Goal: Information Seeking & Learning: Learn about a topic

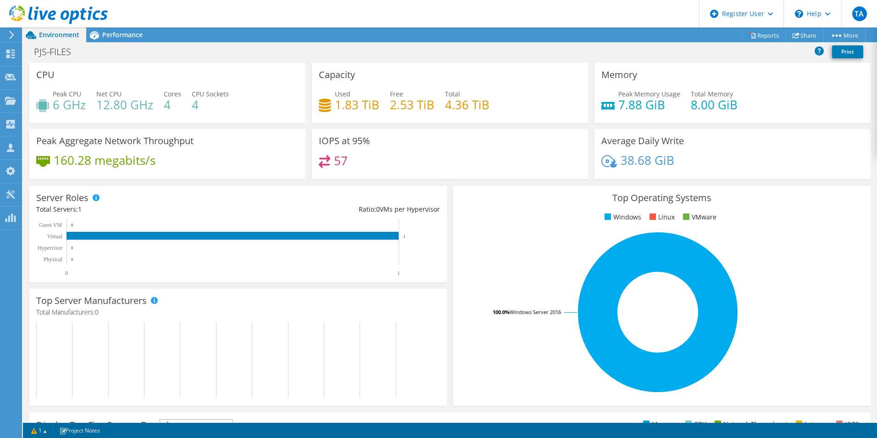
scroll to position [224, 0]
click at [126, 39] on div "Performance" at bounding box center [117, 35] width 63 height 15
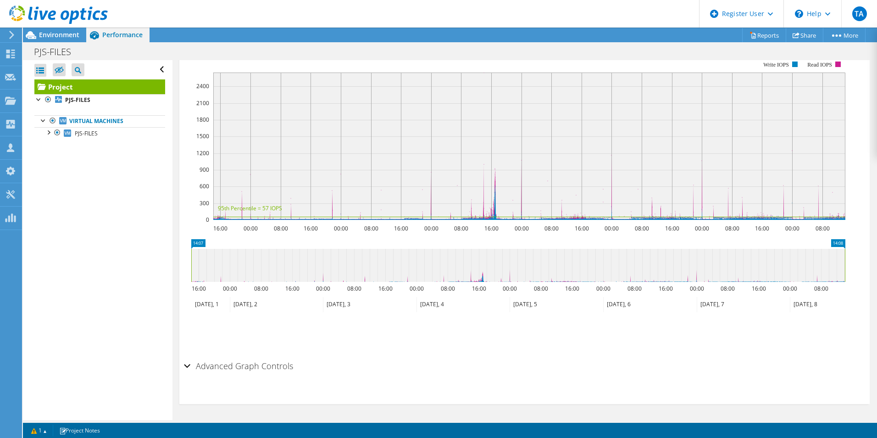
click at [60, 29] on div at bounding box center [54, 15] width 108 height 31
click at [64, 35] on span "Environment" at bounding box center [59, 34] width 40 height 9
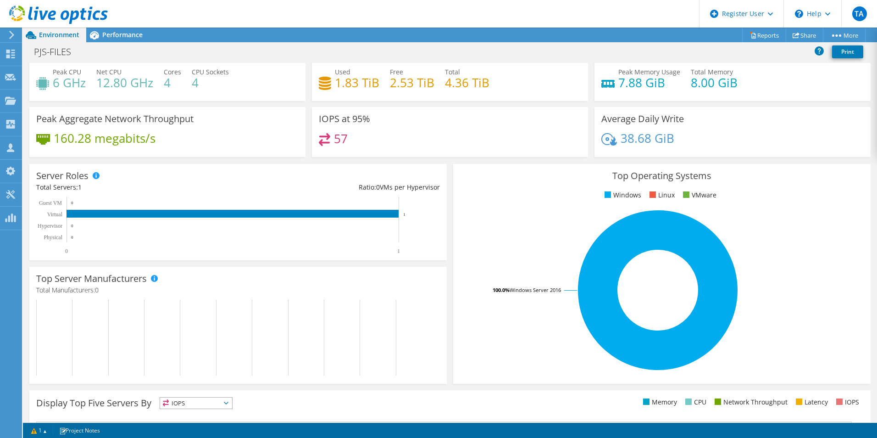
scroll to position [0, 0]
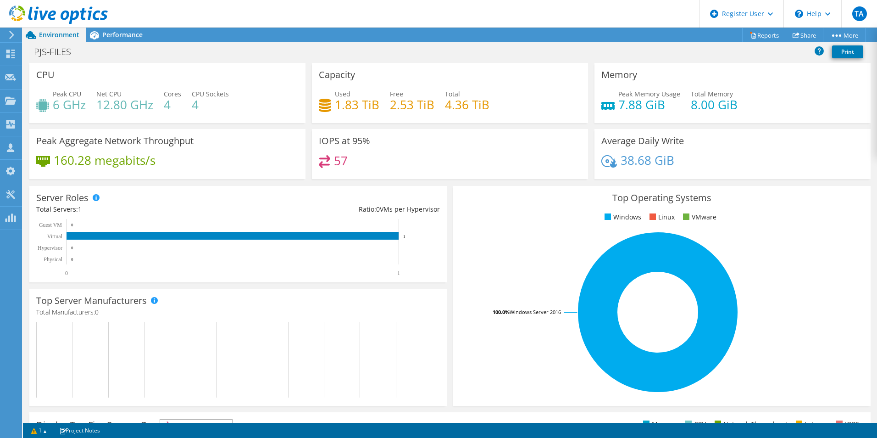
click at [122, 39] on div "Performance" at bounding box center [117, 35] width 63 height 15
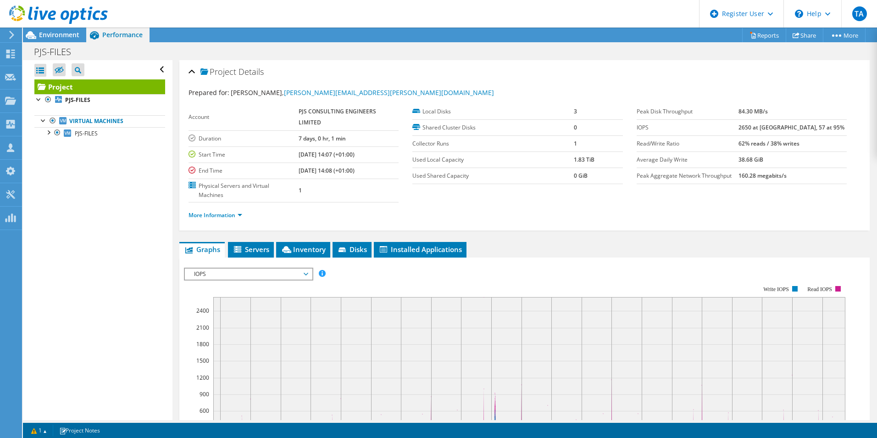
click at [308, 253] on span "Inventory" at bounding box center [303, 249] width 45 height 9
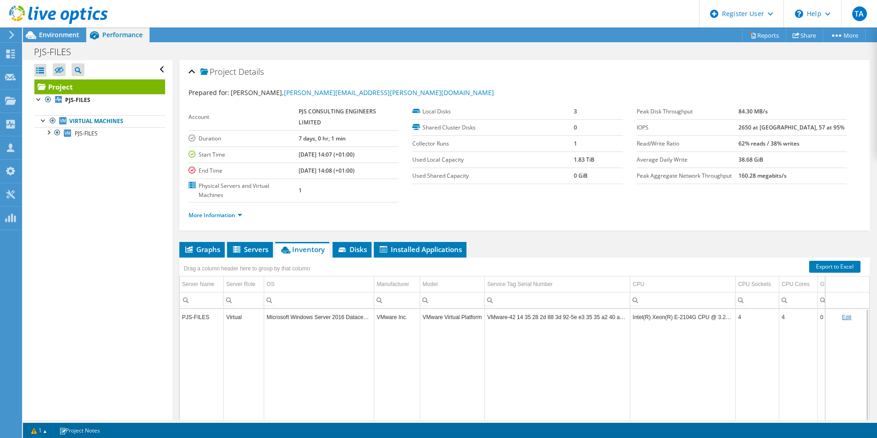
click at [61, 33] on span "Environment" at bounding box center [59, 34] width 40 height 9
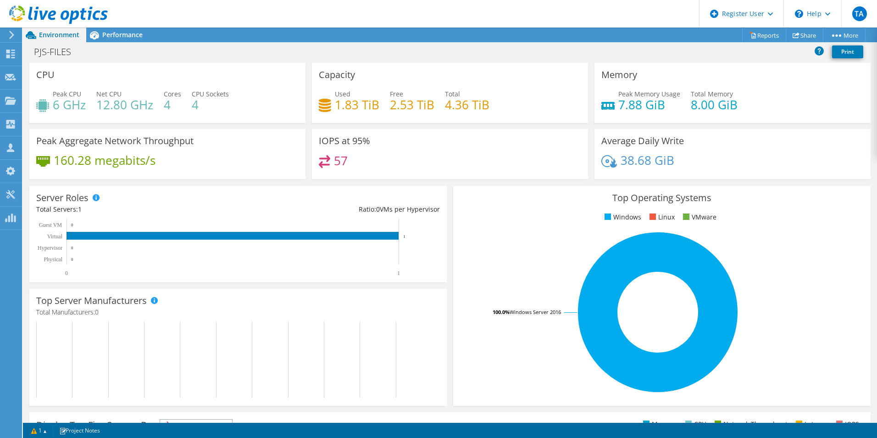
click at [122, 37] on span "Performance" at bounding box center [122, 34] width 40 height 9
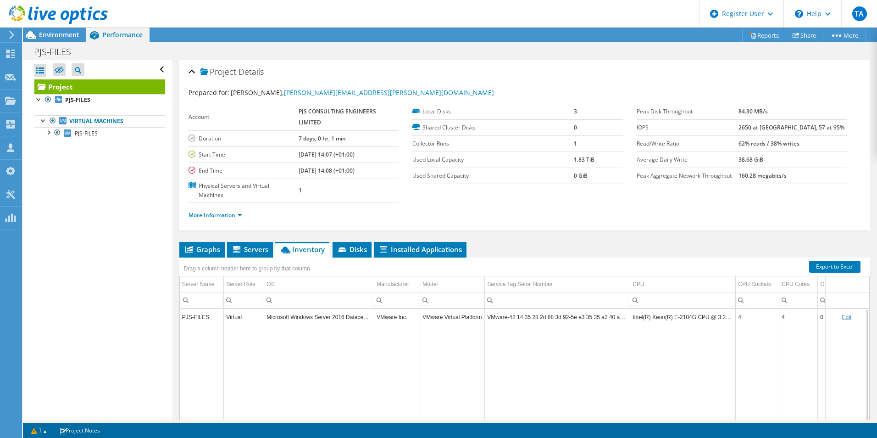
click at [200, 249] on span "Graphs" at bounding box center [202, 249] width 36 height 9
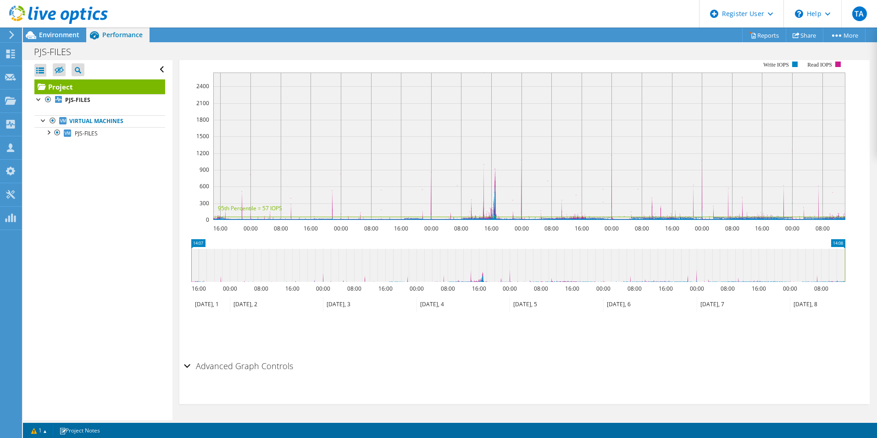
scroll to position [133, 0]
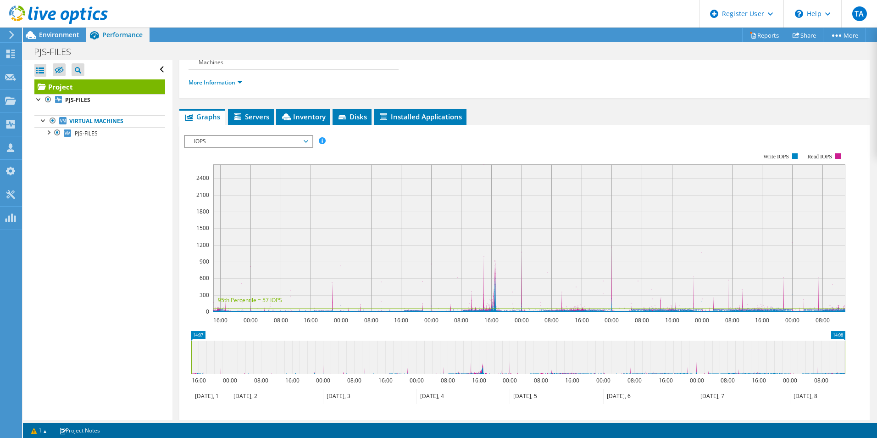
click at [308, 138] on span "IOPS" at bounding box center [248, 141] width 127 height 11
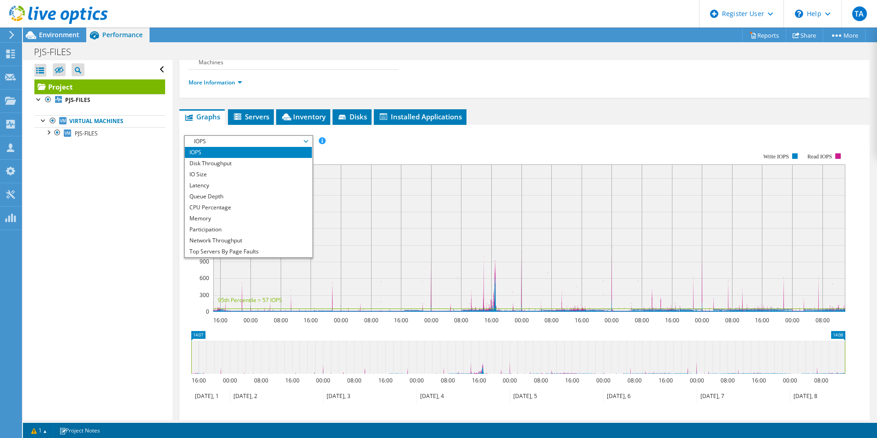
click at [241, 208] on li "CPU Percentage" at bounding box center [248, 207] width 127 height 11
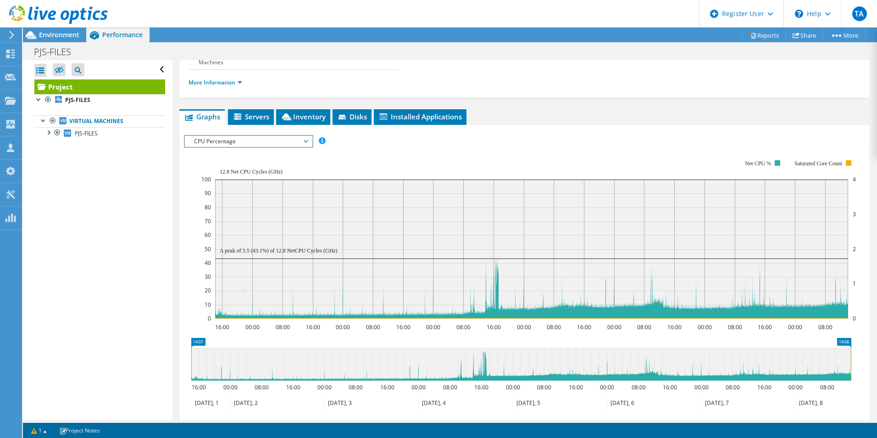
click at [304, 144] on span "CPU Percentage" at bounding box center [249, 141] width 118 height 11
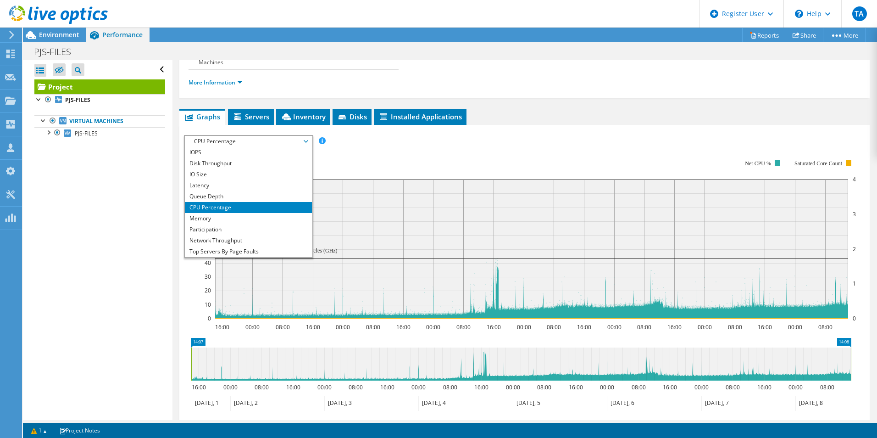
click at [259, 221] on li "Memory" at bounding box center [248, 218] width 127 height 11
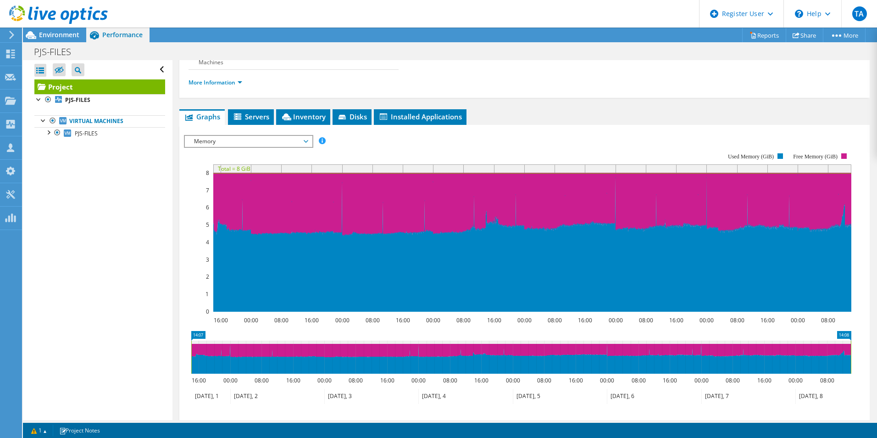
click at [307, 138] on span "Memory" at bounding box center [249, 141] width 118 height 11
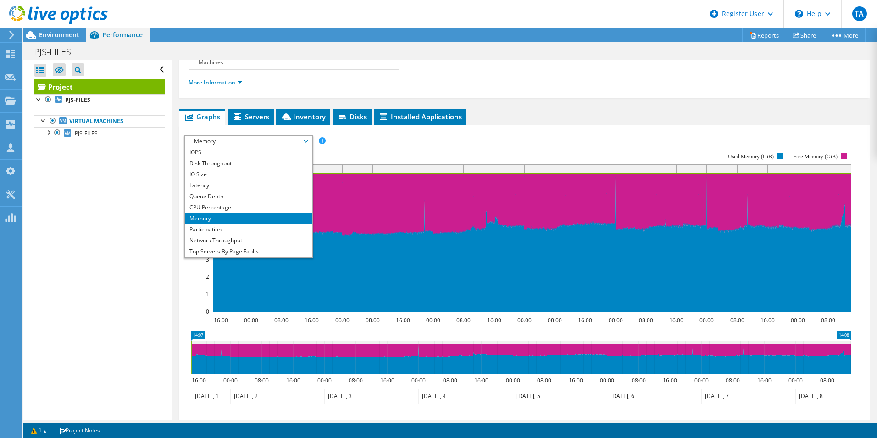
click at [268, 155] on li "IOPS" at bounding box center [248, 152] width 127 height 11
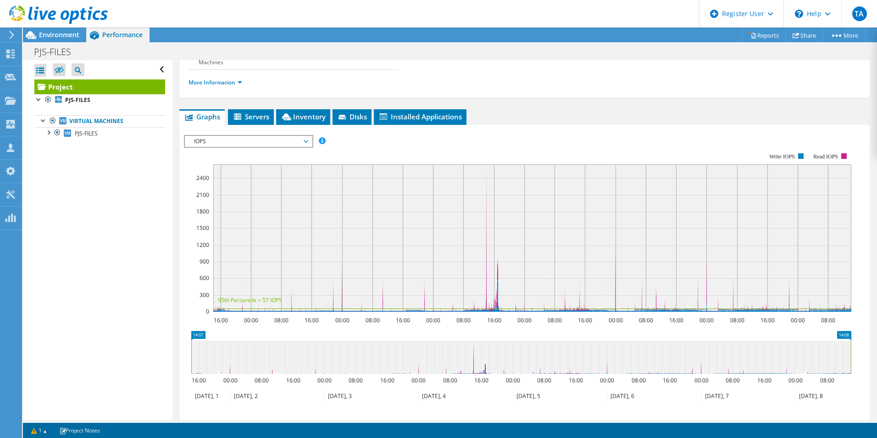
click at [307, 143] on span "IOPS" at bounding box center [249, 141] width 118 height 11
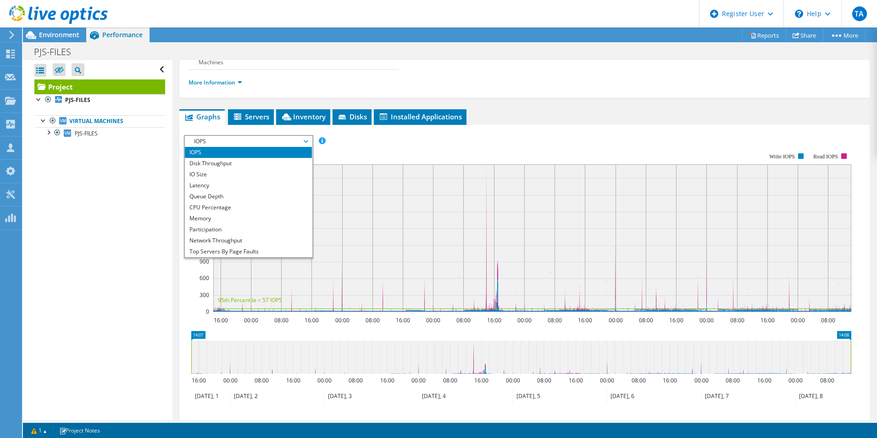
click at [275, 252] on li "Top Servers By Page Faults" at bounding box center [248, 251] width 127 height 11
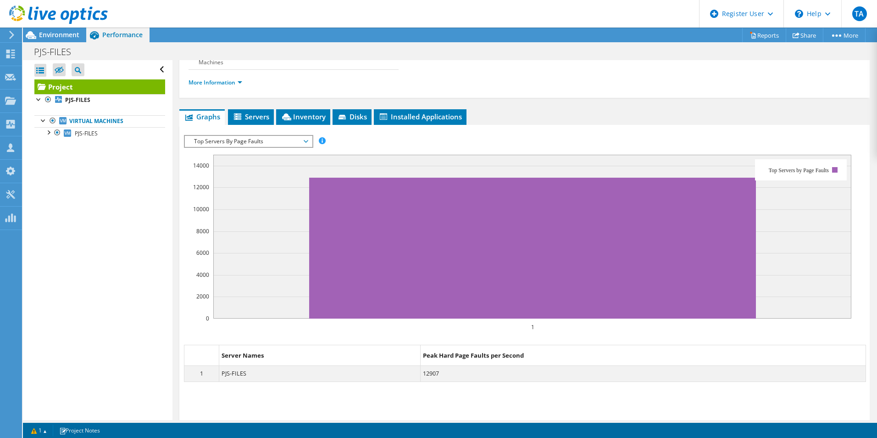
click at [308, 137] on span "Top Servers By Page Faults" at bounding box center [248, 141] width 127 height 11
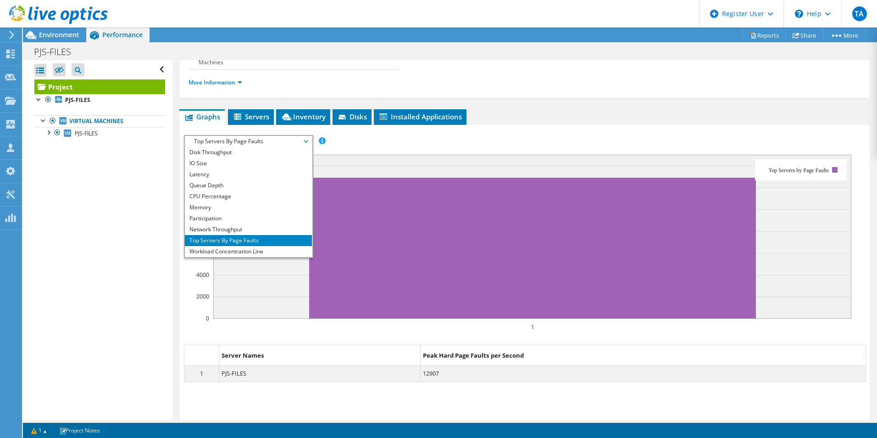
scroll to position [0, 0]
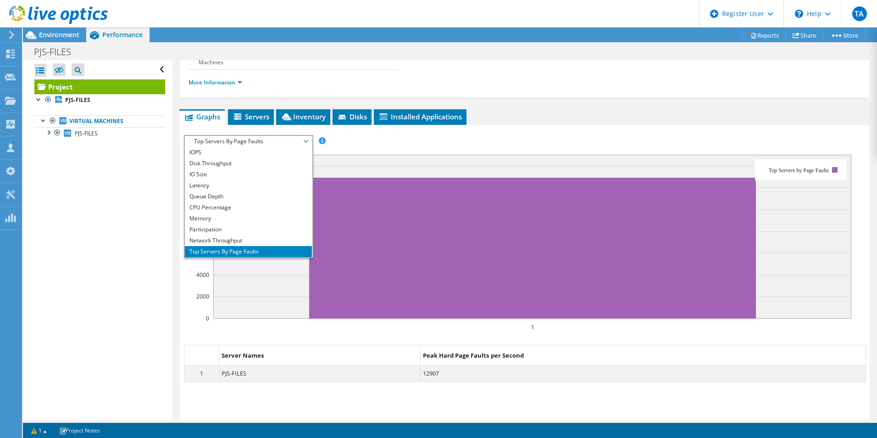
click at [243, 195] on li "Queue Depth" at bounding box center [248, 196] width 127 height 11
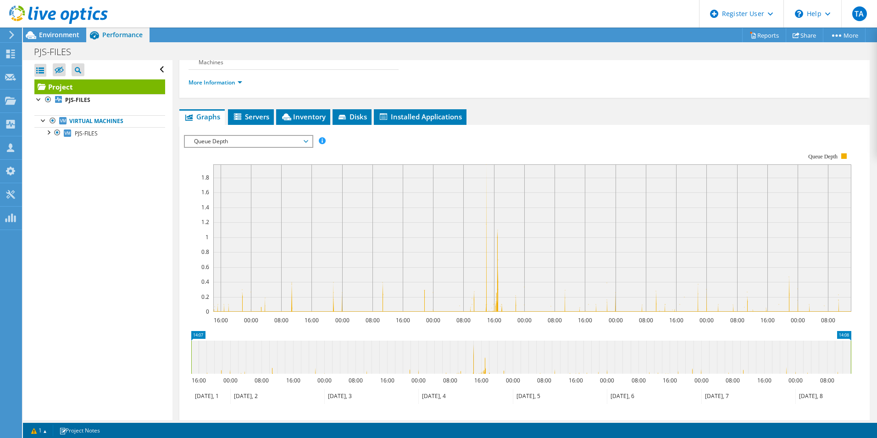
click at [307, 141] on span "Queue Depth" at bounding box center [249, 141] width 118 height 11
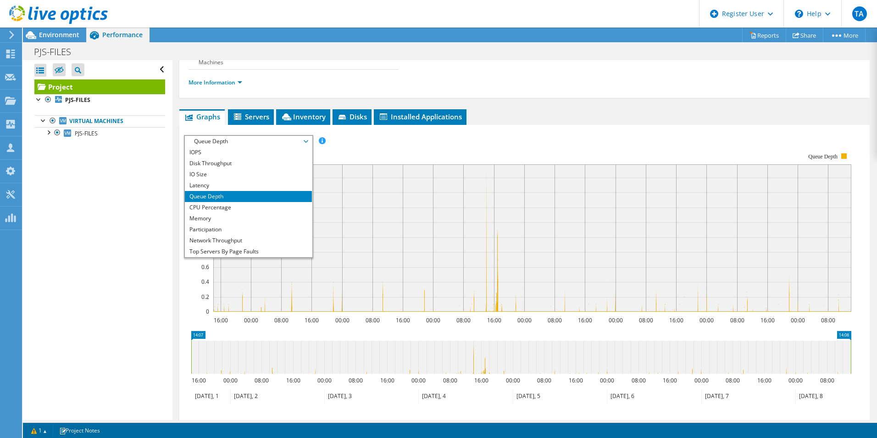
click at [273, 187] on li "Latency" at bounding box center [248, 185] width 127 height 11
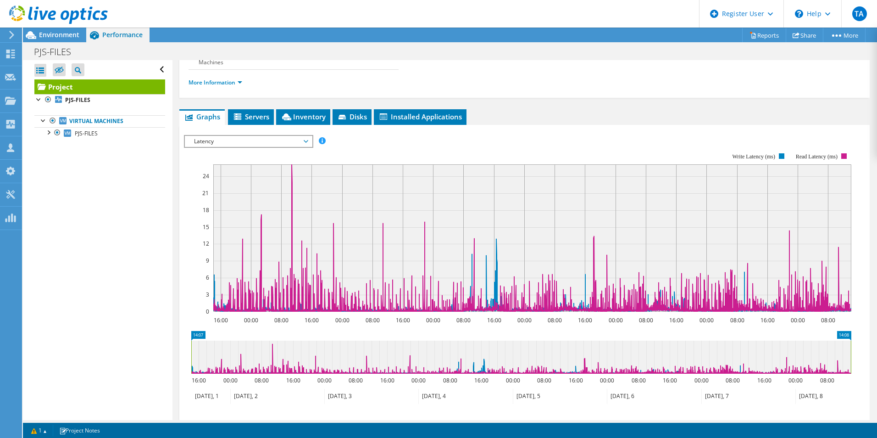
click at [65, 33] on span "Environment" at bounding box center [59, 34] width 40 height 9
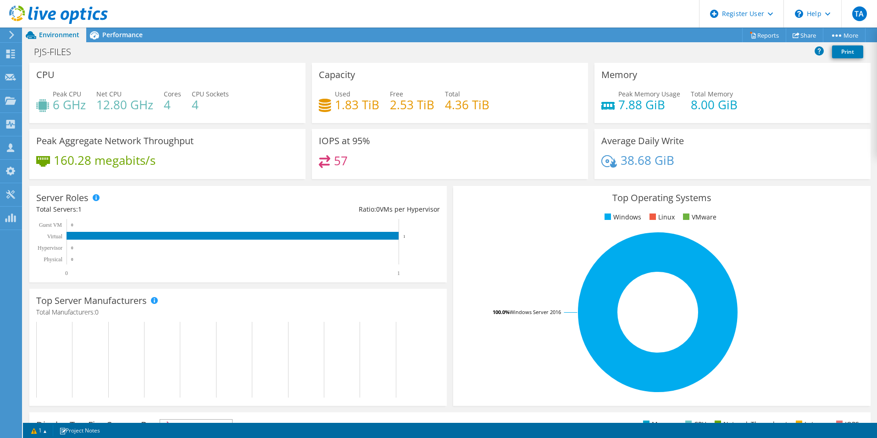
click at [130, 40] on div "Performance" at bounding box center [117, 35] width 63 height 15
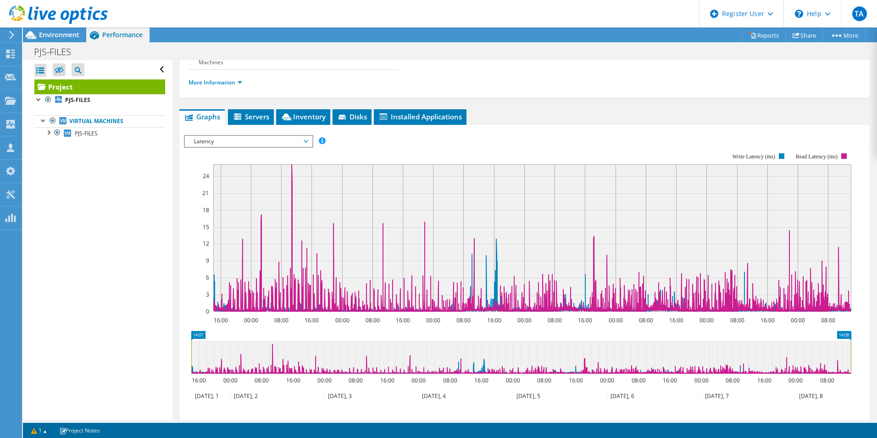
click at [58, 37] on span "Environment" at bounding box center [59, 34] width 40 height 9
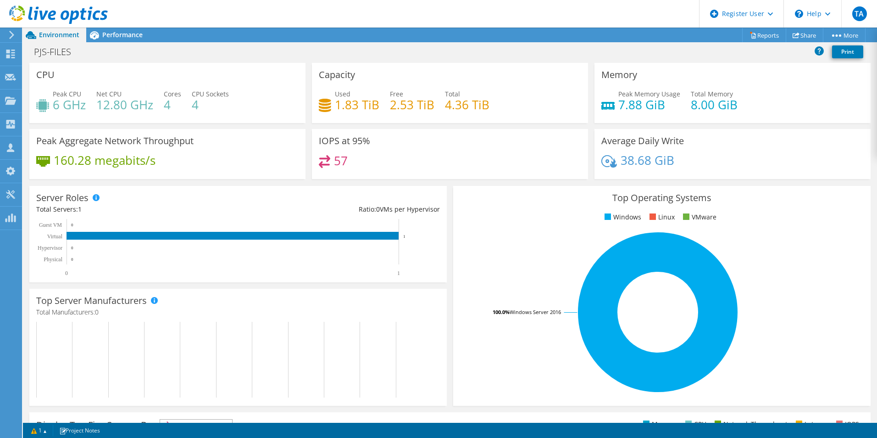
click at [129, 31] on span "Performance" at bounding box center [122, 34] width 40 height 9
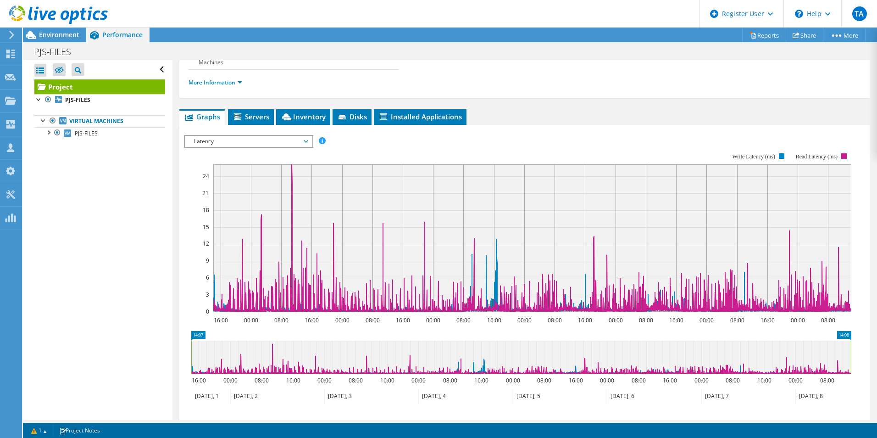
click at [308, 141] on icon at bounding box center [306, 141] width 5 height 3
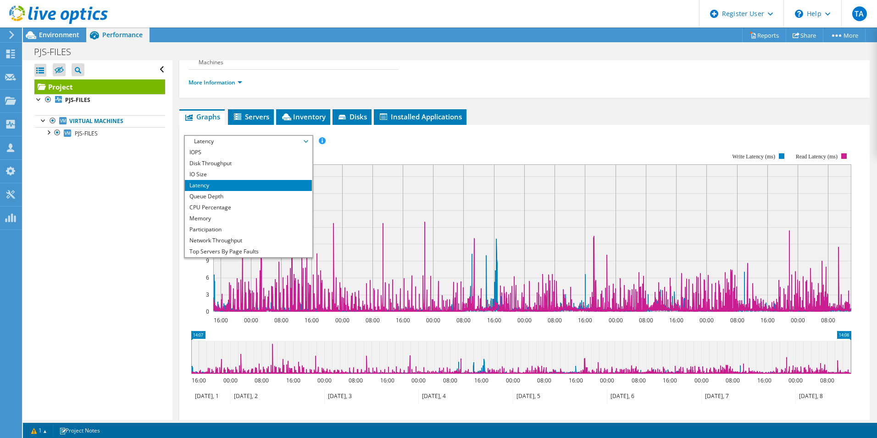
click at [238, 207] on li "CPU Percentage" at bounding box center [248, 207] width 127 height 11
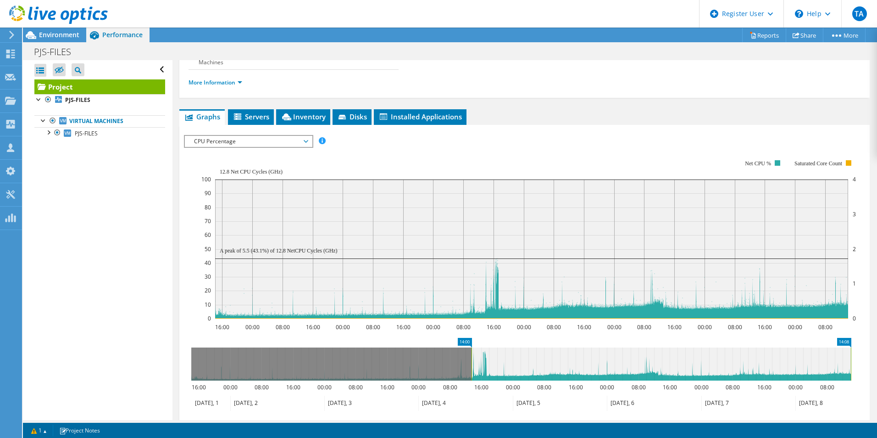
drag, startPoint x: 190, startPoint y: 380, endPoint x: 470, endPoint y: 389, distance: 280.5
click at [470, 389] on icon "14:08 14:00 16:00 00:00 08:00 16:00 00:00 08:00 16:00 00:00 08:00 16:00 00:00 0…" at bounding box center [521, 374] width 675 height 73
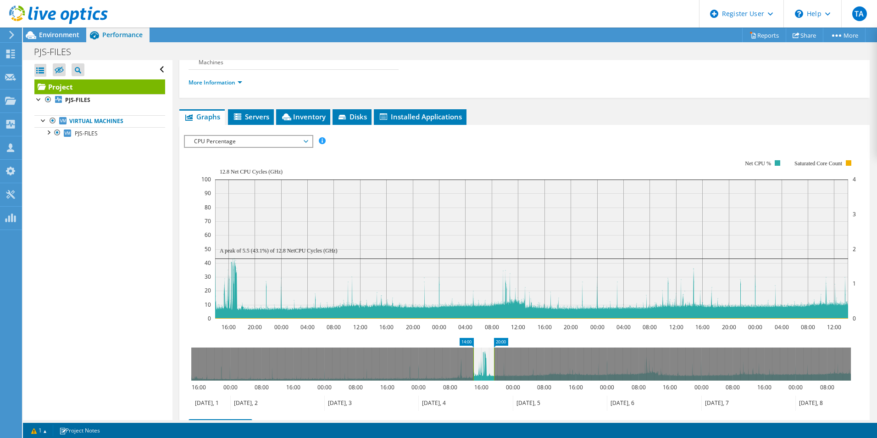
drag, startPoint x: 850, startPoint y: 369, endPoint x: 493, endPoint y: 373, distance: 357.0
click at [493, 373] on rect at bounding box center [494, 363] width 4 height 33
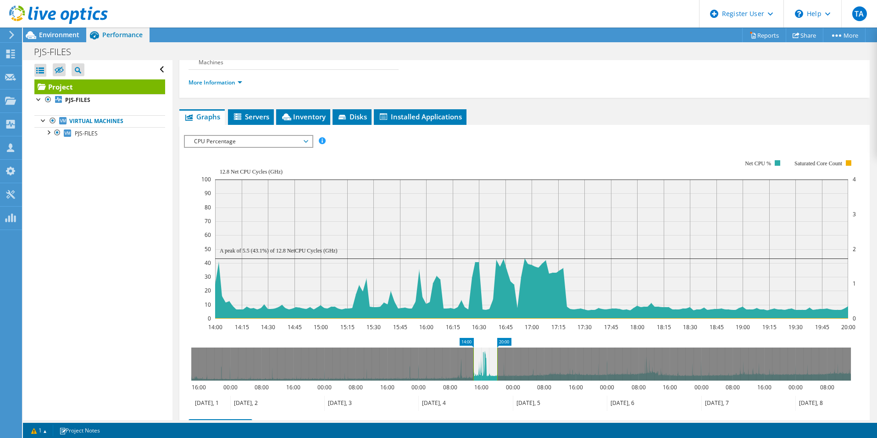
click at [309, 144] on span "CPU Percentage" at bounding box center [248, 141] width 127 height 11
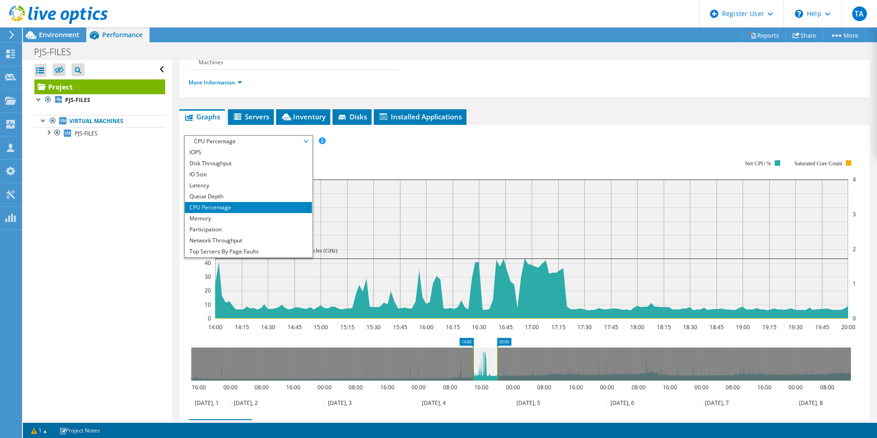
click at [214, 221] on li "Memory" at bounding box center [248, 218] width 127 height 11
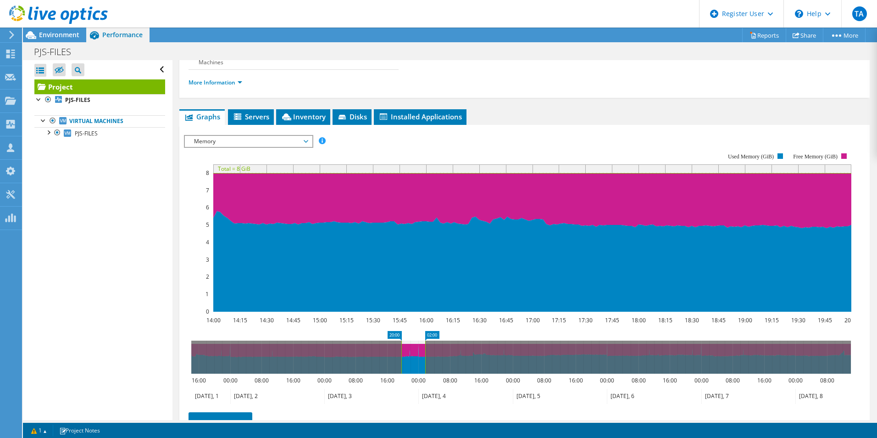
drag, startPoint x: 485, startPoint y: 365, endPoint x: 413, endPoint y: 358, distance: 72.4
click at [413, 358] on icon at bounding box center [414, 357] width 24 height 33
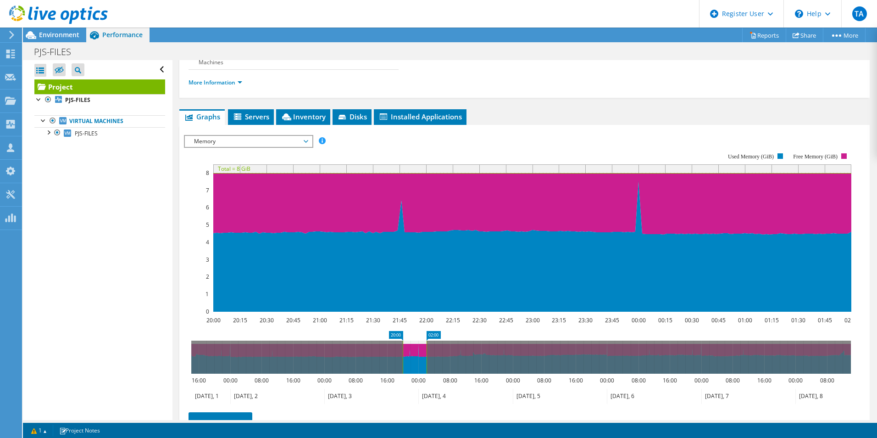
click at [309, 145] on span "Memory" at bounding box center [248, 141] width 127 height 11
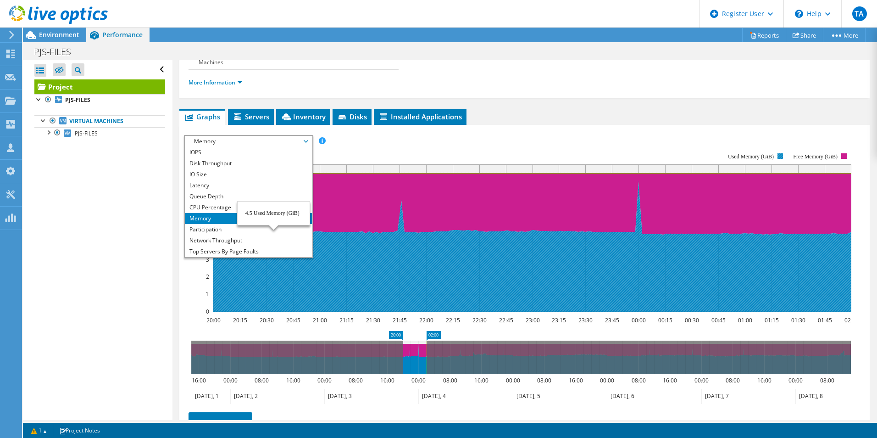
click at [274, 247] on li "Top Servers By Page Faults" at bounding box center [248, 251] width 127 height 11
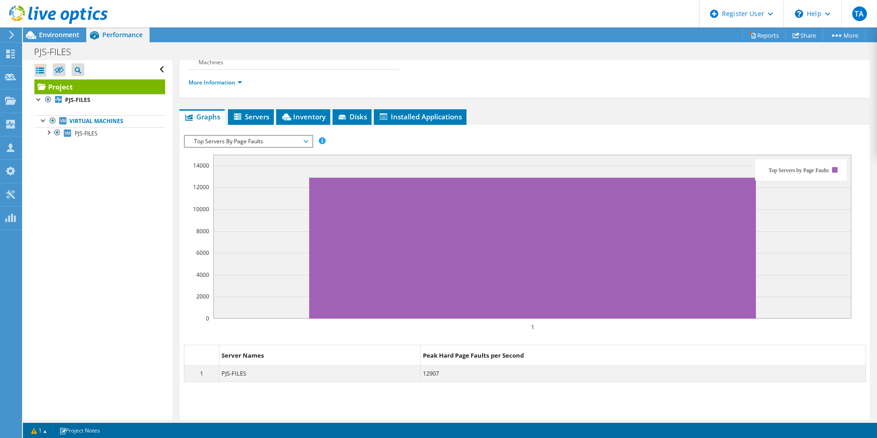
click at [256, 121] on span "Servers" at bounding box center [251, 116] width 37 height 9
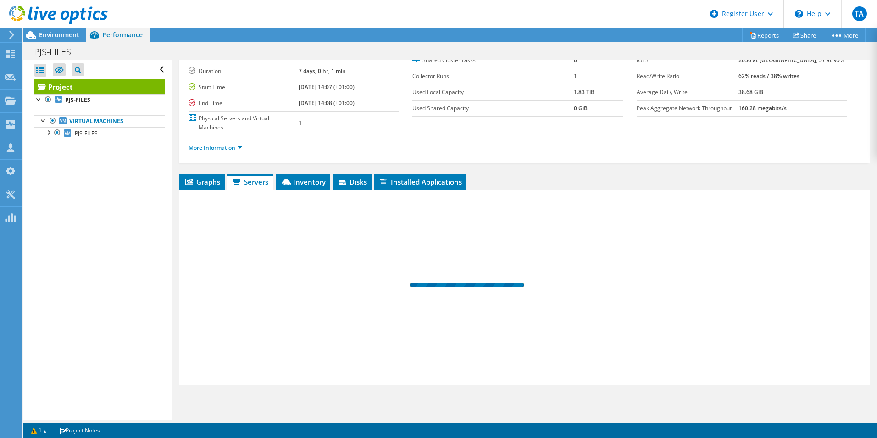
scroll to position [67, 0]
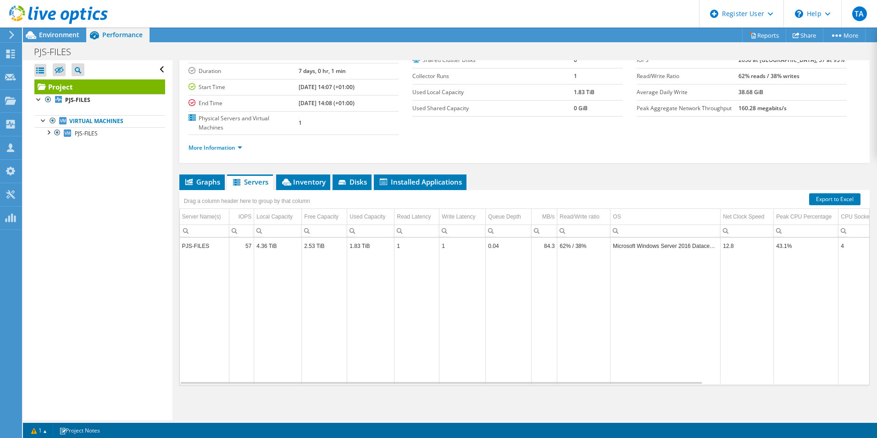
click at [203, 183] on span "Graphs" at bounding box center [202, 181] width 36 height 9
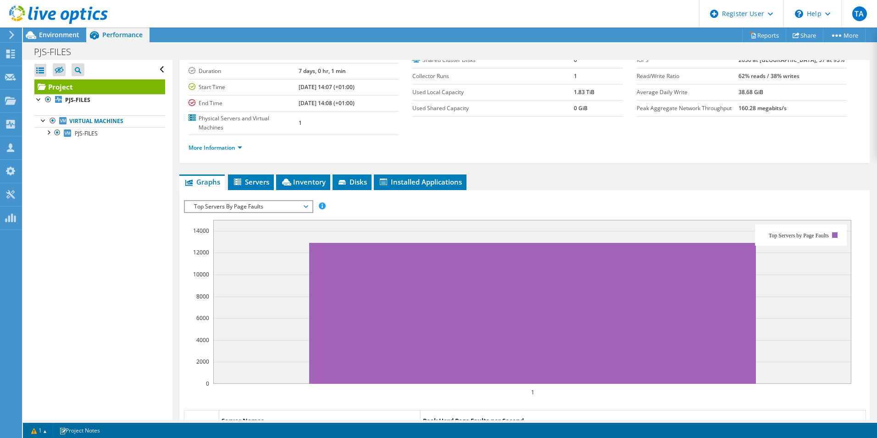
scroll to position [133, 0]
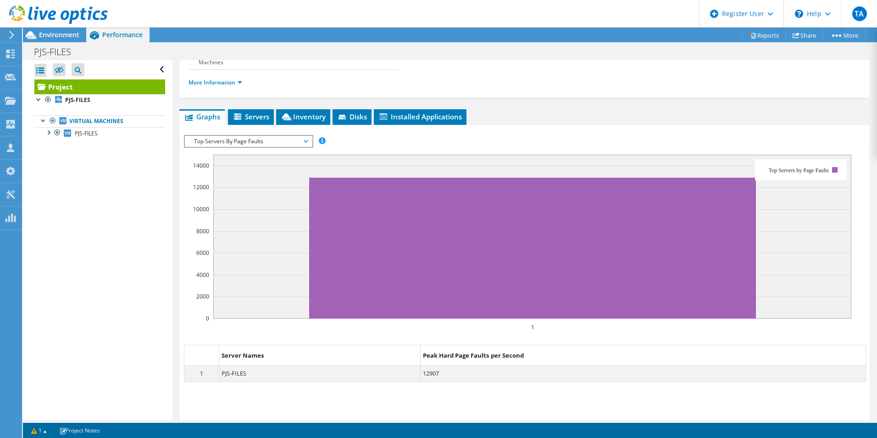
click at [308, 140] on icon at bounding box center [306, 141] width 5 height 3
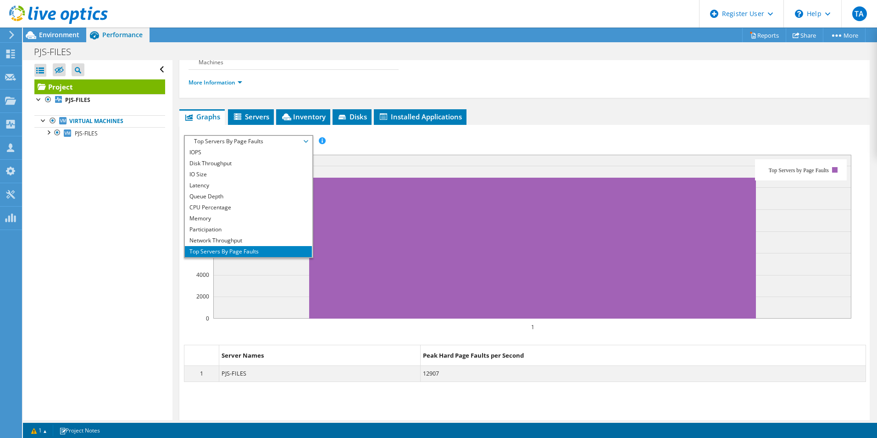
click at [238, 208] on li "CPU Percentage" at bounding box center [248, 207] width 127 height 11
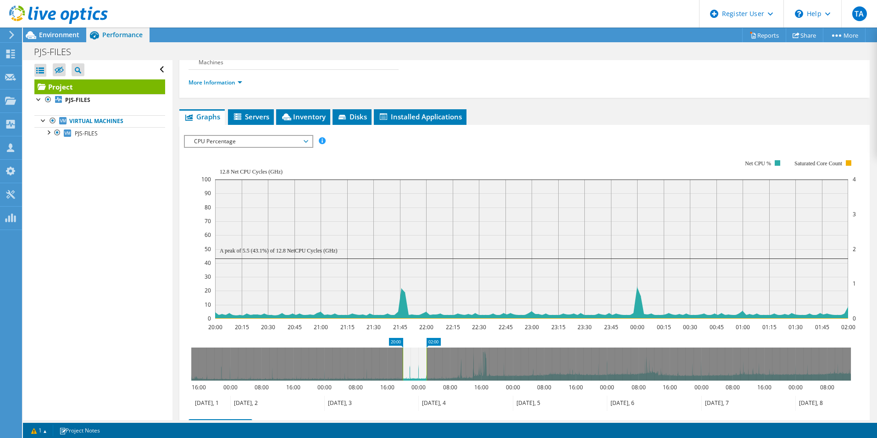
click at [307, 141] on span "CPU Percentage" at bounding box center [249, 141] width 118 height 11
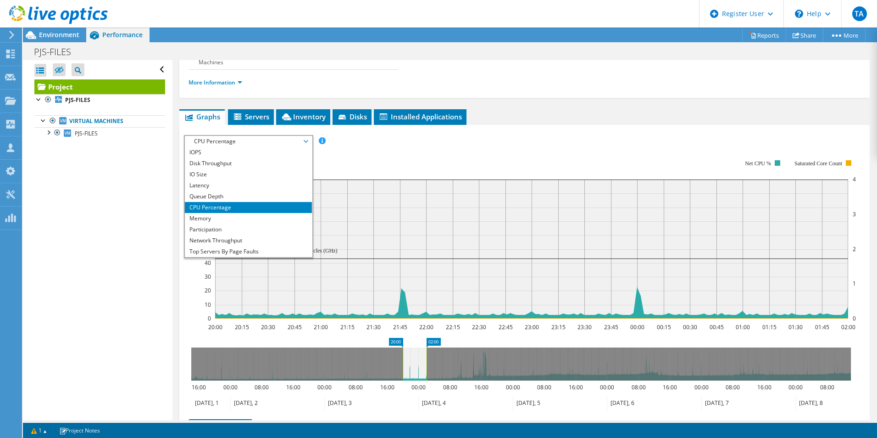
click at [223, 221] on li "Memory" at bounding box center [248, 218] width 127 height 11
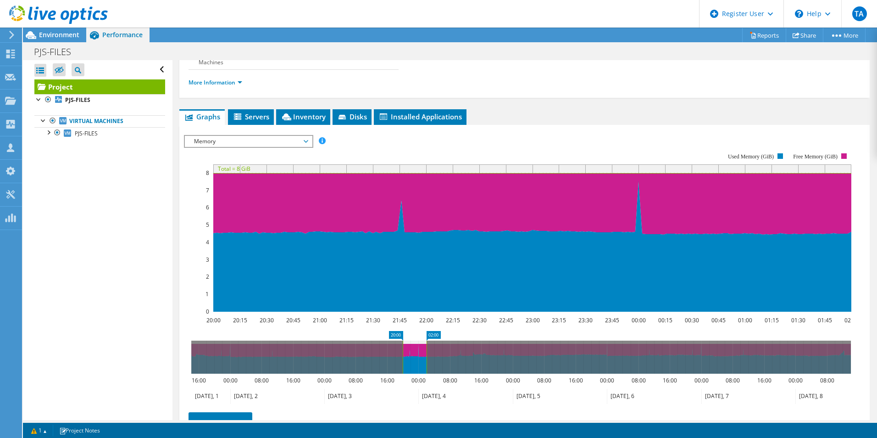
click at [62, 35] on span "Environment" at bounding box center [59, 34] width 40 height 9
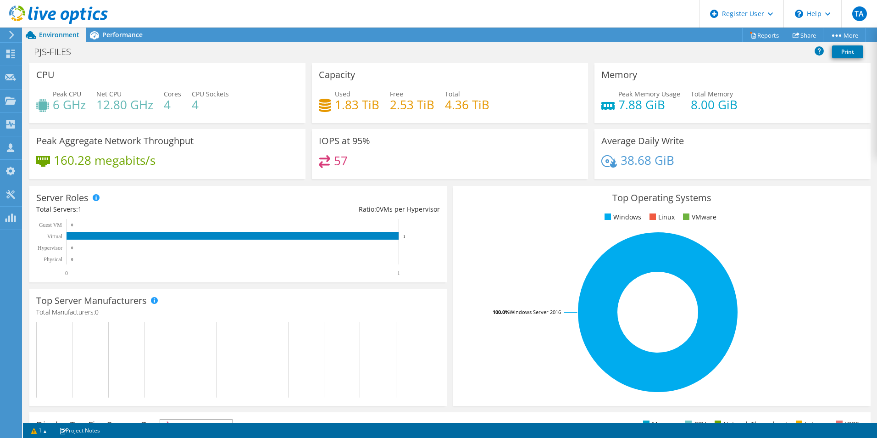
click at [129, 34] on span "Performance" at bounding box center [122, 34] width 40 height 9
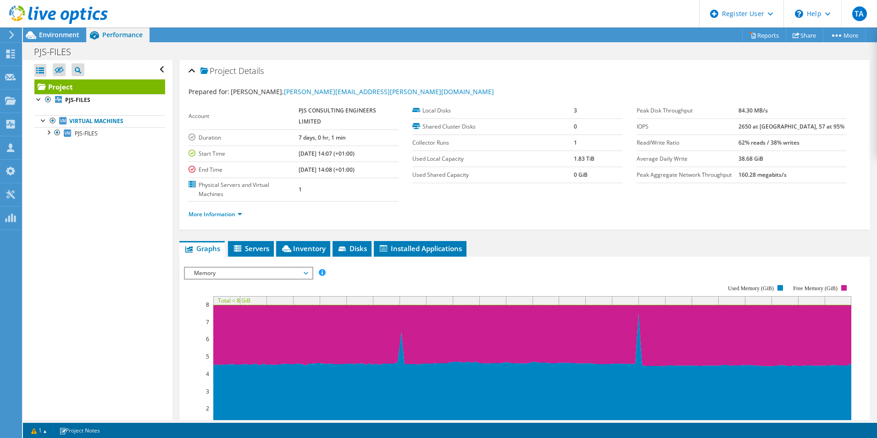
scroll to position [0, 0]
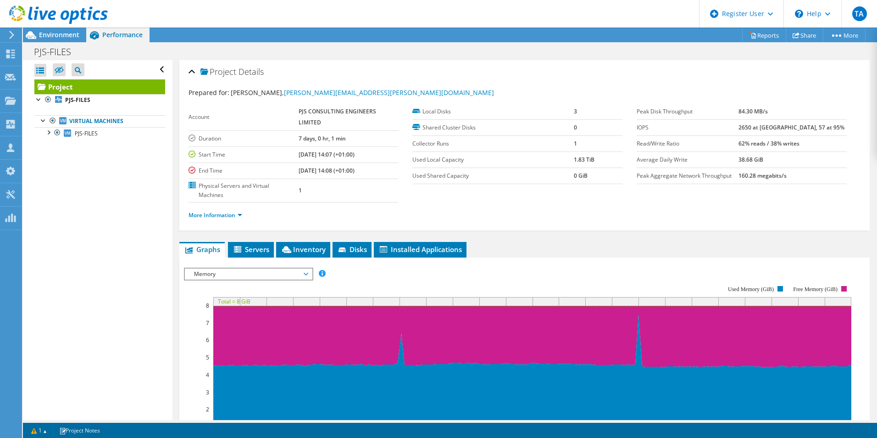
click at [65, 32] on span "Environment" at bounding box center [59, 34] width 40 height 9
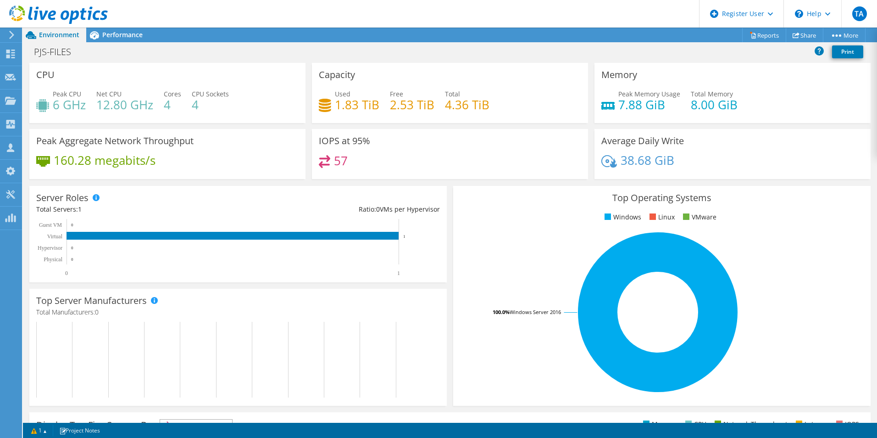
click at [129, 36] on span "Performance" at bounding box center [122, 34] width 40 height 9
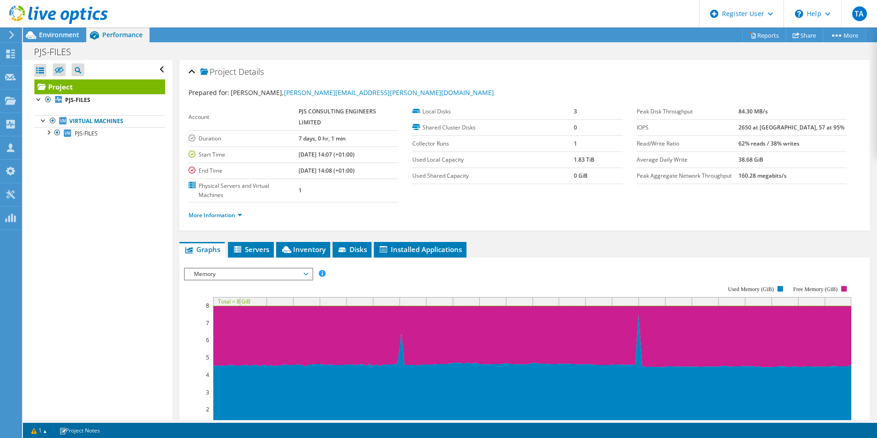
click at [307, 270] on span "Memory" at bounding box center [249, 273] width 118 height 11
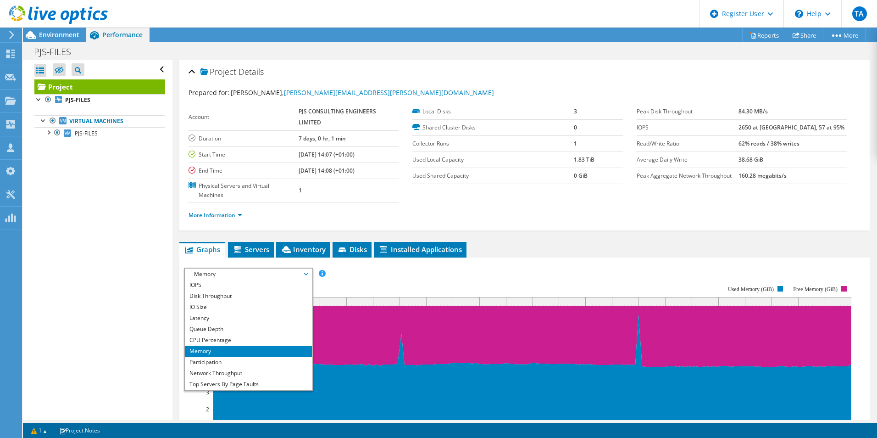
click at [260, 285] on li "IOPS" at bounding box center [248, 284] width 127 height 11
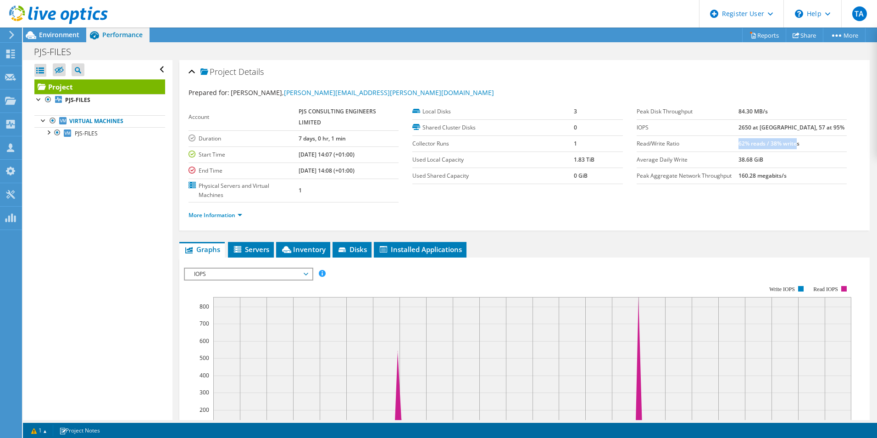
drag, startPoint x: 760, startPoint y: 143, endPoint x: 820, endPoint y: 142, distance: 59.2
click at [800, 142] on b "62% reads / 38% writes" at bounding box center [769, 144] width 61 height 8
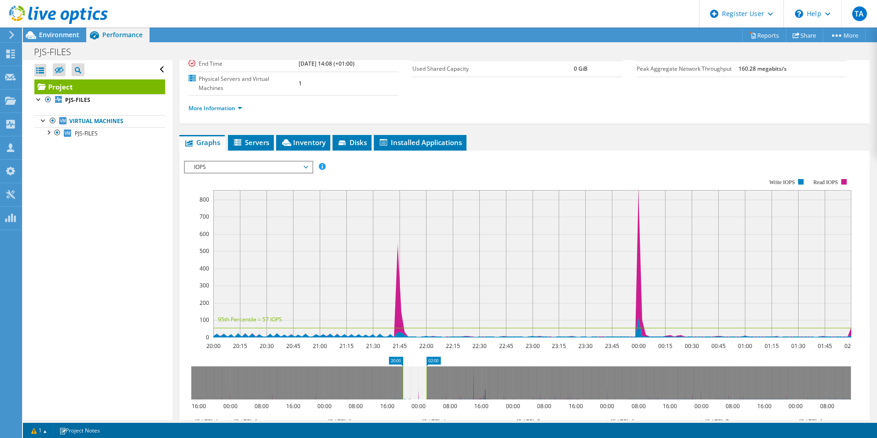
scroll to position [92, 0]
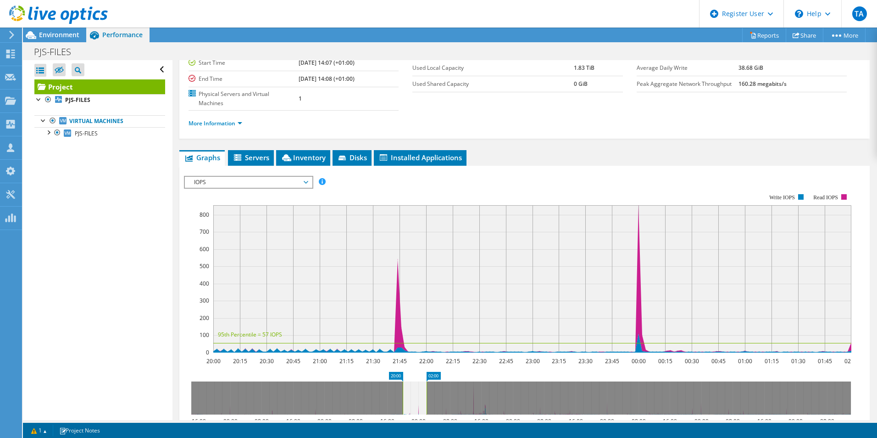
click at [47, 35] on span "Environment" at bounding box center [59, 34] width 40 height 9
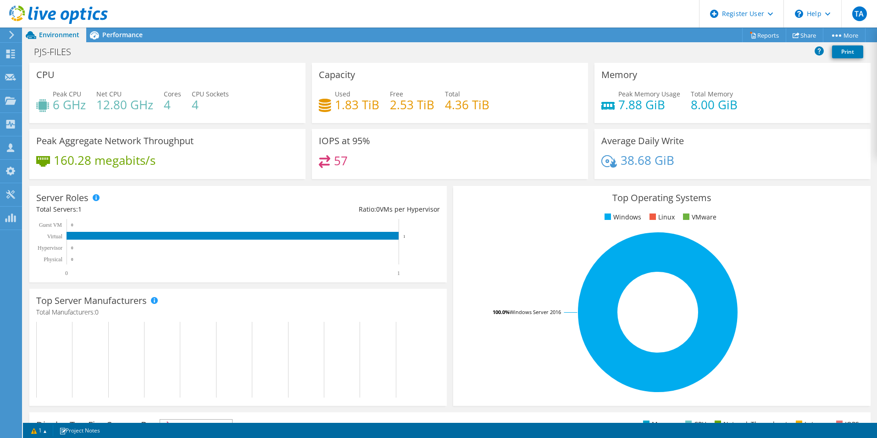
click at [547, 401] on div "Top Operating Systems Windows Linux VMware 100.0% Windows Server 2016" at bounding box center [662, 296] width 418 height 220
click at [140, 37] on span "Performance" at bounding box center [122, 34] width 40 height 9
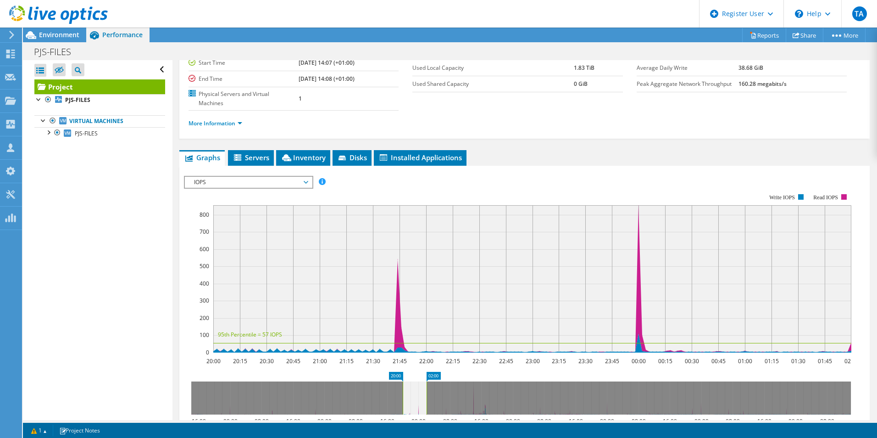
click at [61, 39] on div "Environment" at bounding box center [54, 35] width 63 height 15
